Goal: Go to known website: Access a specific website the user already knows

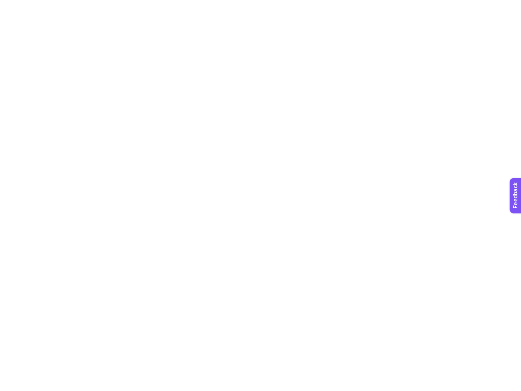
click at [261, 0] on html at bounding box center [260, 0] width 521 height 0
